Goal: Task Accomplishment & Management: Manage account settings

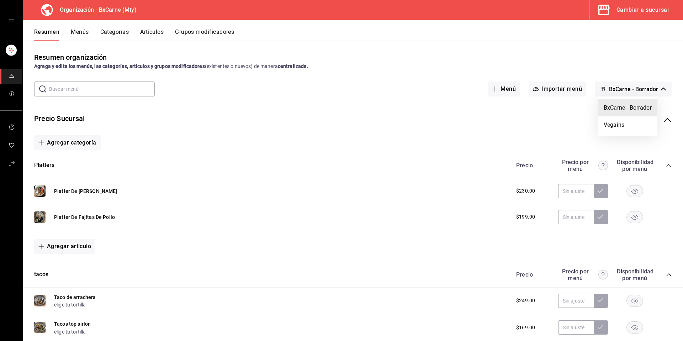
click at [646, 23] on div at bounding box center [341, 170] width 683 height 341
click at [645, 7] on div "Cambiar a sucursal" at bounding box center [642, 10] width 52 height 10
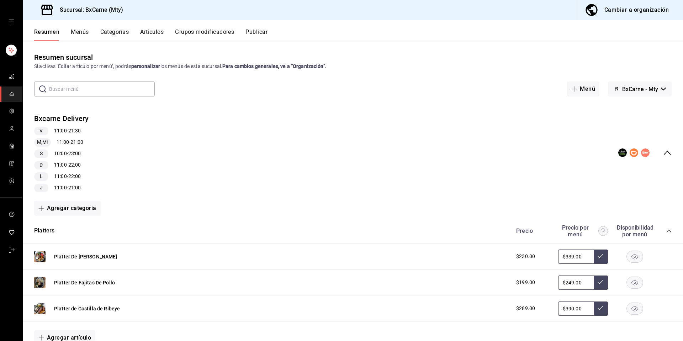
click at [627, 99] on div "Resumen sucursal Si activas ‘Editar artículo por menú’, podrás personalizar los…" at bounding box center [353, 196] width 660 height 288
click at [629, 95] on button "BxCarne - Mty" at bounding box center [640, 88] width 64 height 15
click at [624, 124] on li "Vegains" at bounding box center [633, 124] width 47 height 17
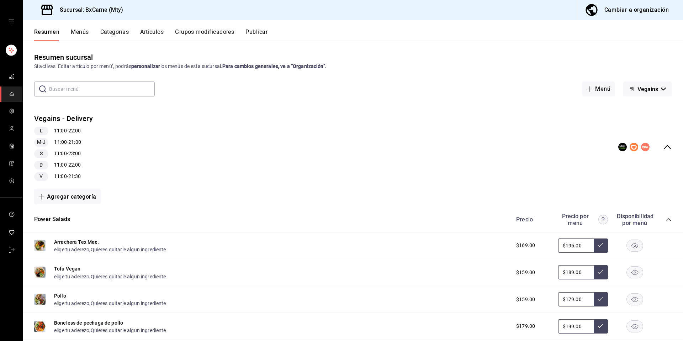
click at [79, 36] on button "Menús" at bounding box center [80, 34] width 18 height 12
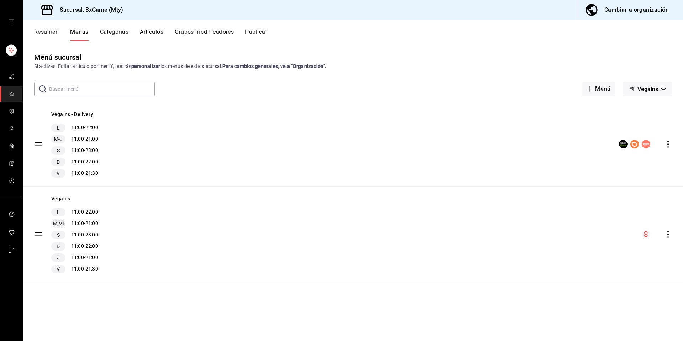
click at [668, 145] on icon "actions" at bounding box center [667, 143] width 7 height 7
click at [668, 117] on div at bounding box center [341, 170] width 683 height 341
click at [669, 236] on icon "actions" at bounding box center [667, 233] width 7 height 7
drag, startPoint x: 537, startPoint y: 89, endPoint x: 521, endPoint y: 84, distance: 17.2
click at [537, 89] on div at bounding box center [341, 170] width 683 height 341
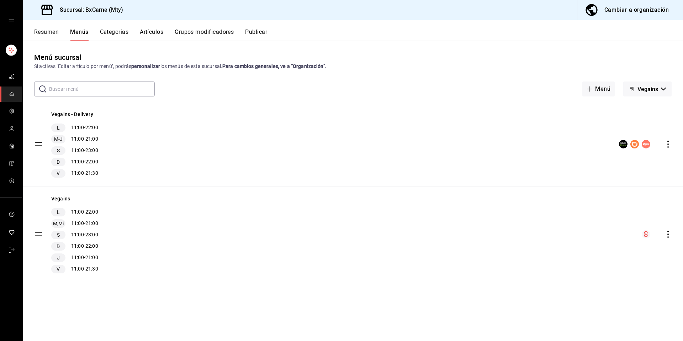
click at [625, 5] on div "Cambiar a organización" at bounding box center [636, 10] width 64 height 10
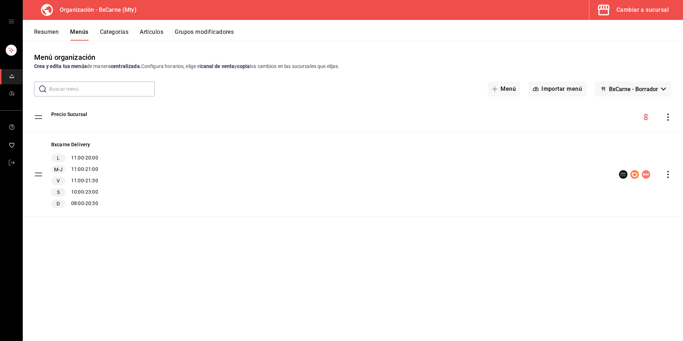
click at [634, 92] on span "BxCarne - Borrador" at bounding box center [633, 89] width 49 height 7
click at [621, 124] on li "Vegains" at bounding box center [632, 124] width 59 height 17
